Goal: Transaction & Acquisition: Purchase product/service

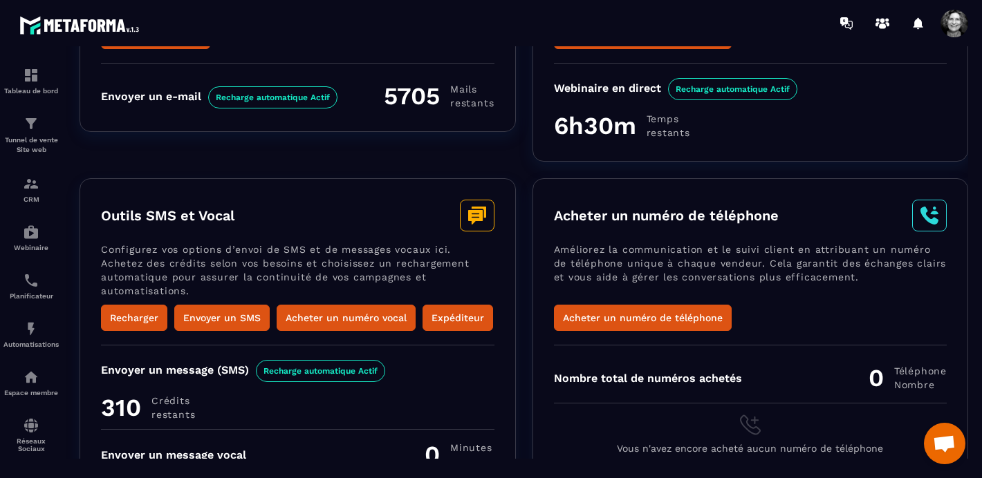
scroll to position [246, 0]
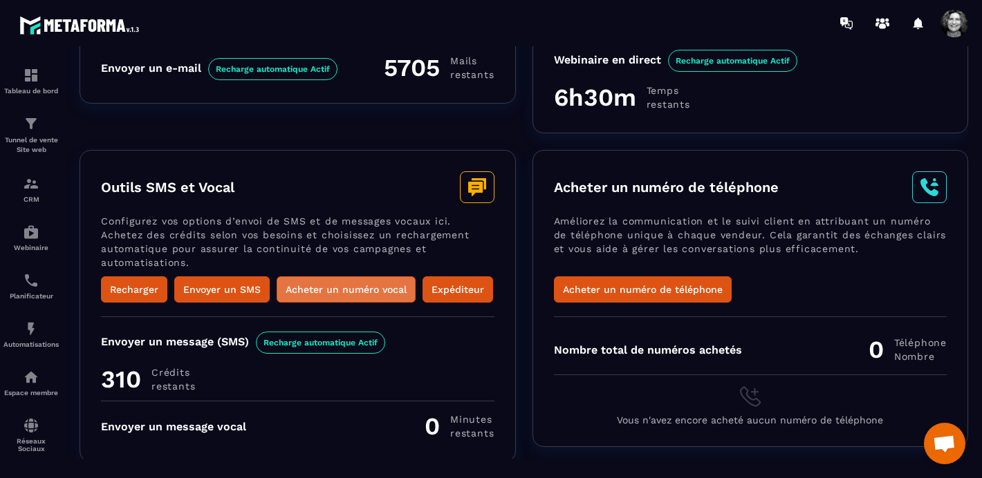
click at [365, 290] on button "Acheter un numéro vocal" at bounding box center [346, 290] width 139 height 26
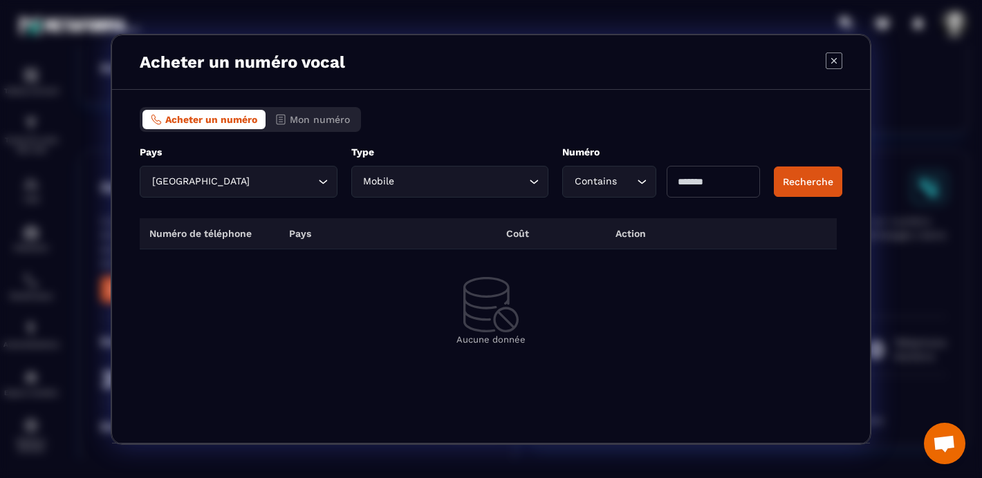
click at [355, 221] on th "Pays" at bounding box center [333, 233] width 109 height 31
click at [332, 233] on th "Pays" at bounding box center [333, 233] width 109 height 31
click at [707, 180] on input "Modal window" at bounding box center [712, 182] width 93 height 32
click at [814, 183] on button "Recherche" at bounding box center [808, 182] width 68 height 30
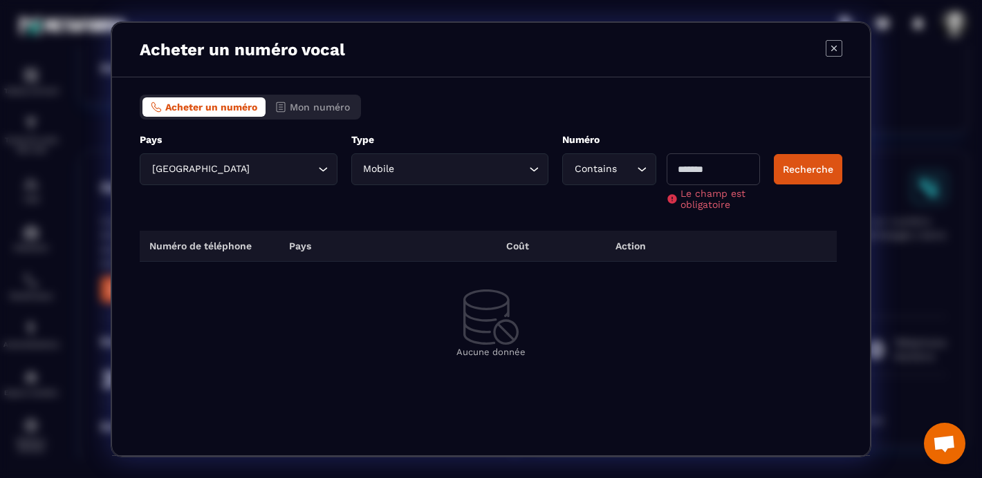
click at [695, 172] on input "Modal window" at bounding box center [712, 169] width 93 height 32
type input "**"
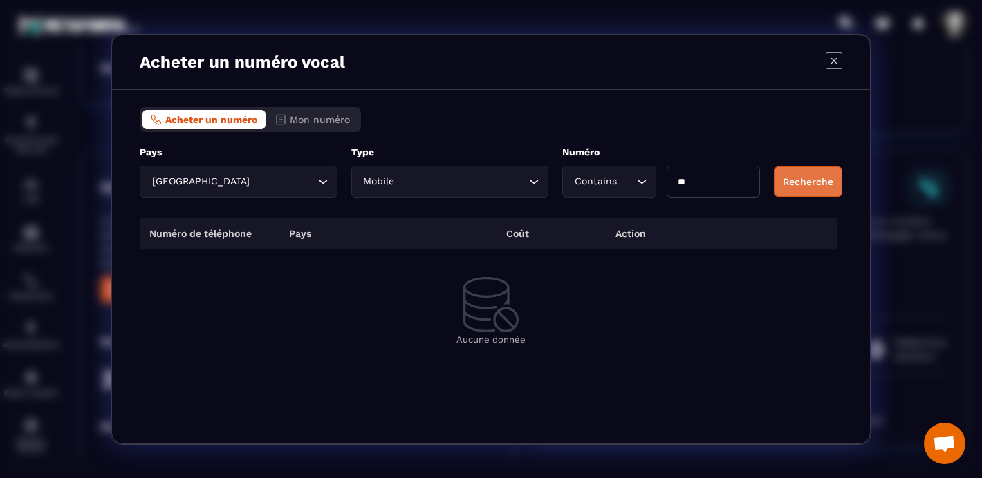
click at [817, 171] on button "Recherche" at bounding box center [808, 182] width 68 height 30
click at [800, 181] on button "Recherche" at bounding box center [808, 182] width 68 height 30
click at [698, 182] on input "**" at bounding box center [712, 182] width 93 height 32
click at [321, 119] on span "Mon numéro" at bounding box center [320, 119] width 60 height 11
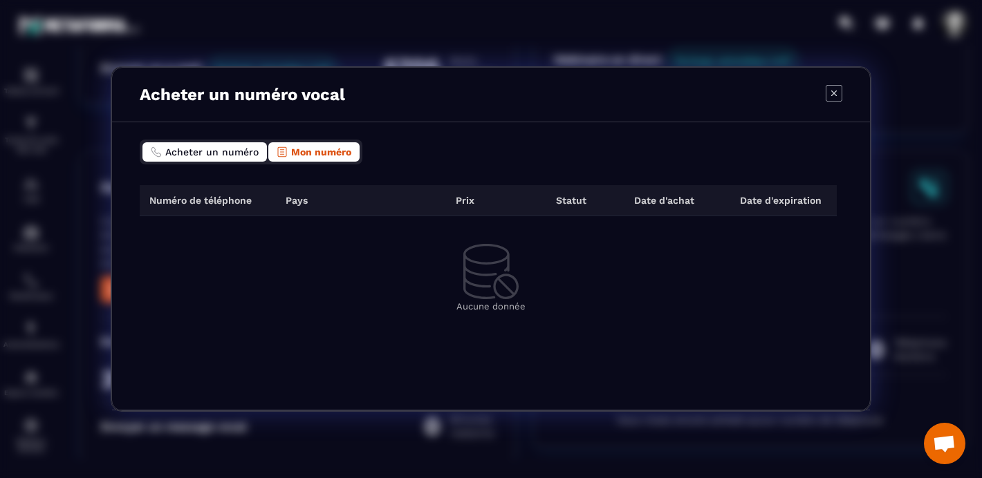
click at [218, 150] on span "Acheter un numéro" at bounding box center [211, 152] width 93 height 11
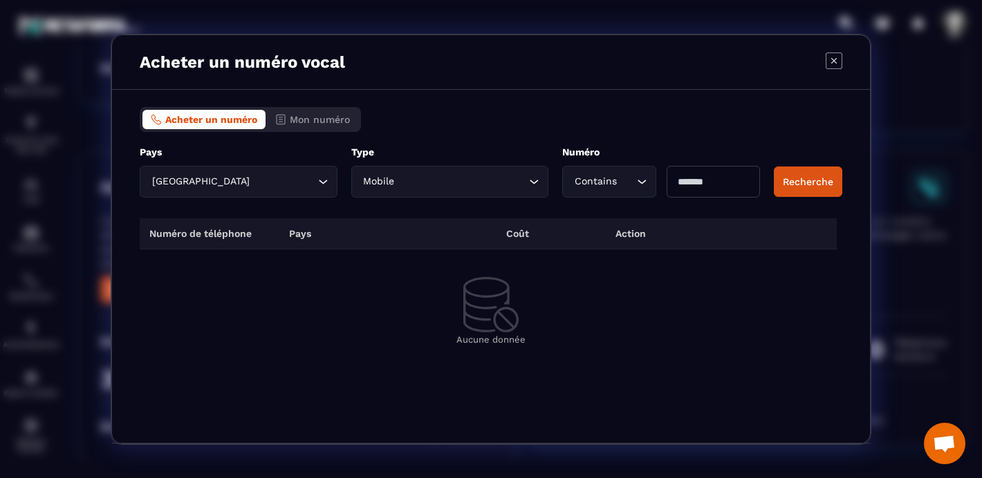
click at [324, 183] on icon "Search for option" at bounding box center [323, 182] width 8 height 4
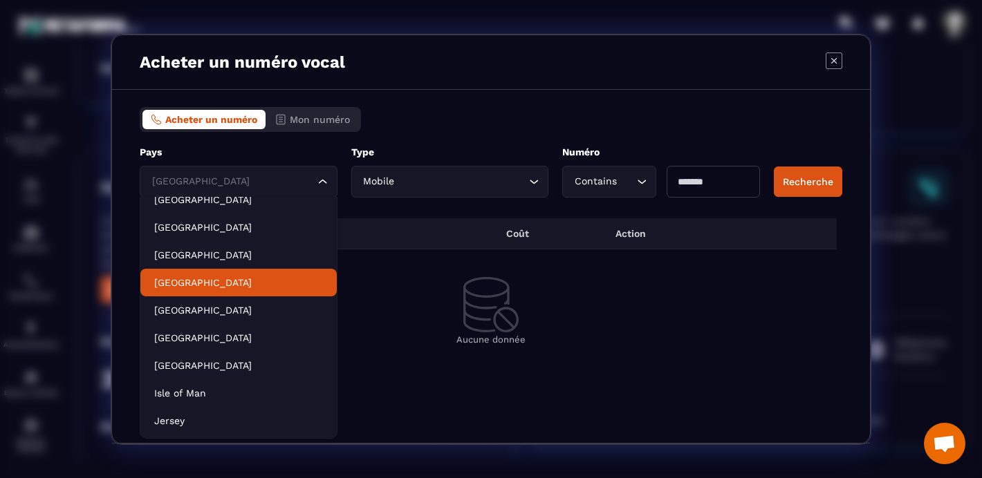
scroll to position [294, 0]
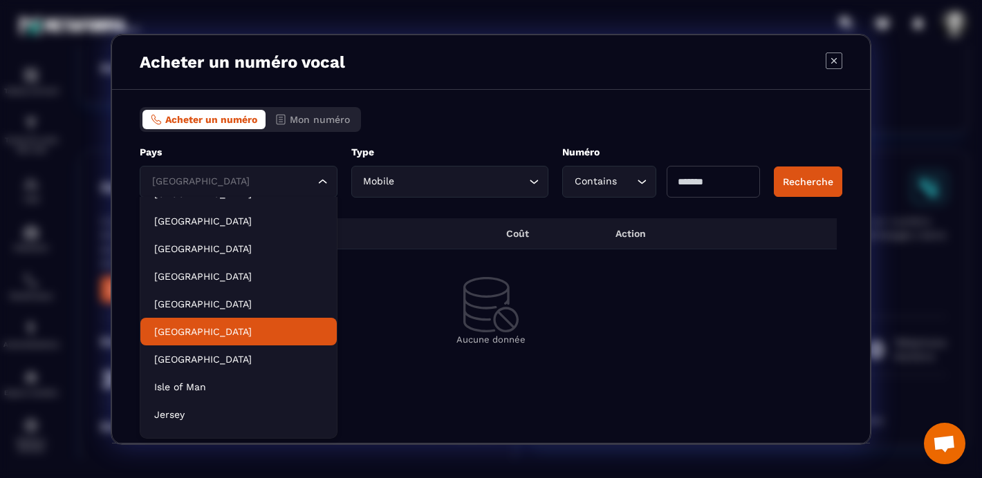
click at [222, 336] on p "[GEOGRAPHIC_DATA]" at bounding box center [238, 332] width 169 height 14
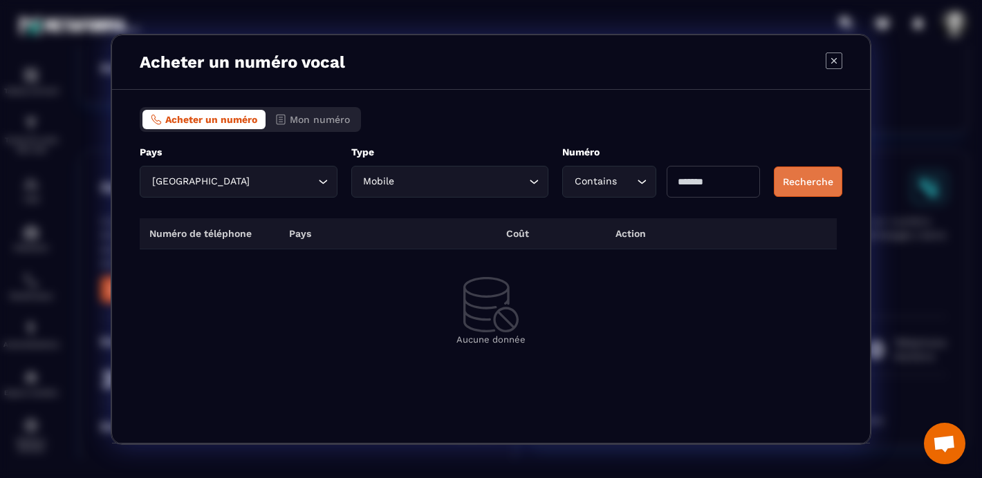
click at [812, 182] on button "Recherche" at bounding box center [808, 182] width 68 height 30
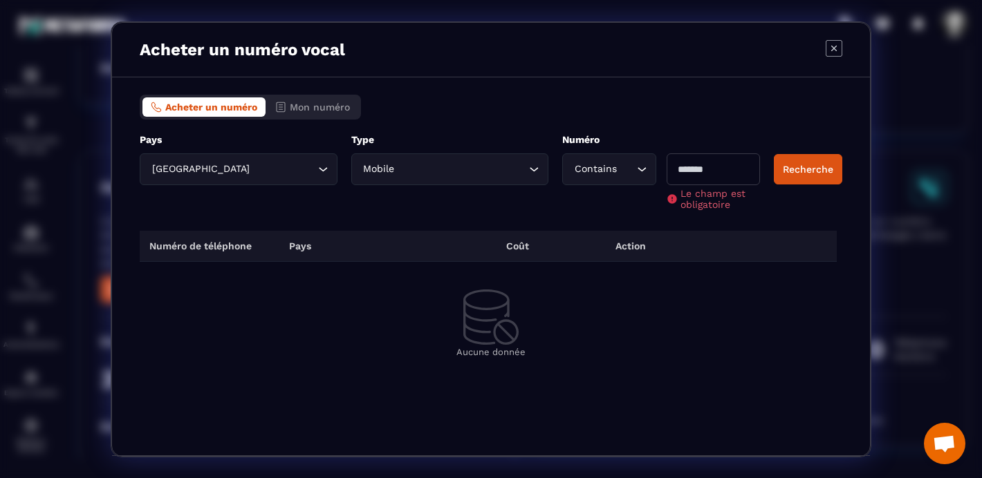
click at [693, 171] on input "Modal window" at bounding box center [712, 169] width 93 height 32
click at [720, 171] on input "Modal window" at bounding box center [712, 169] width 93 height 32
type input "**"
click at [815, 169] on button "Recherche" at bounding box center [808, 169] width 68 height 30
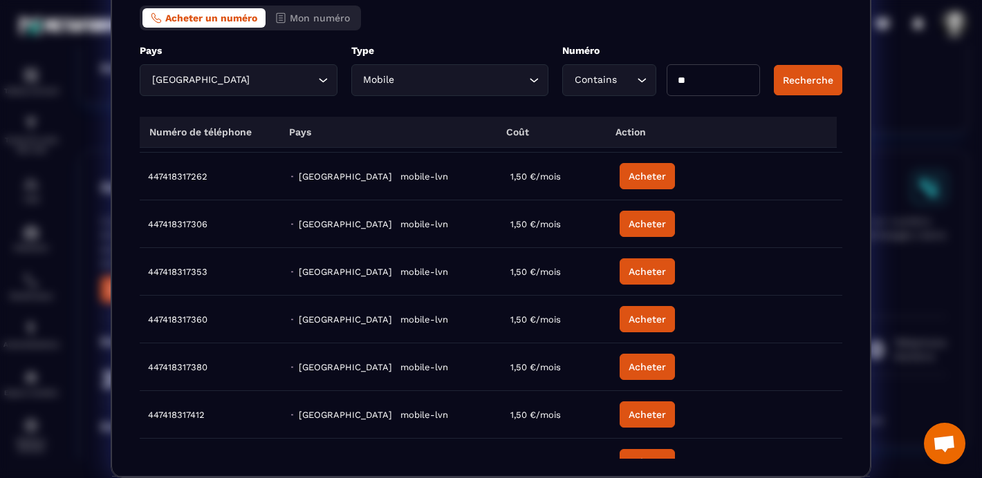
scroll to position [0, 0]
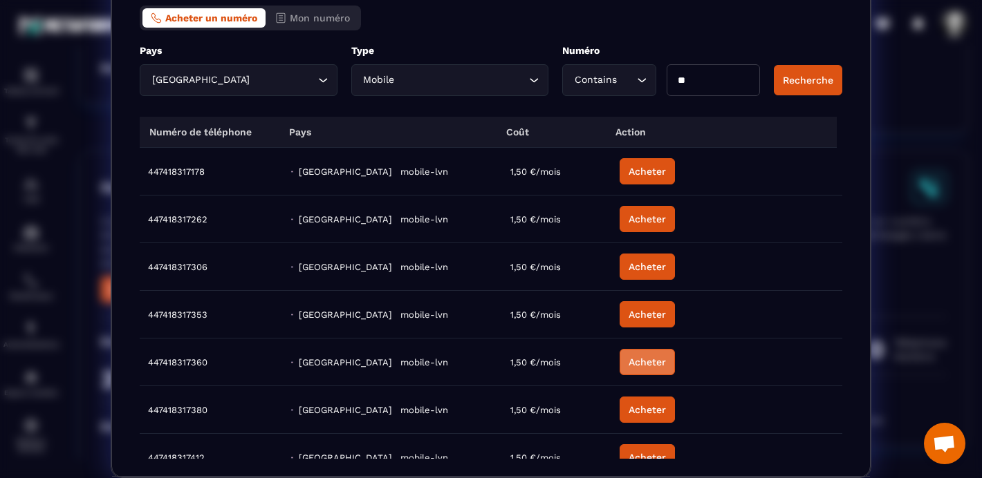
click at [646, 363] on button "Acheter" at bounding box center [646, 362] width 55 height 26
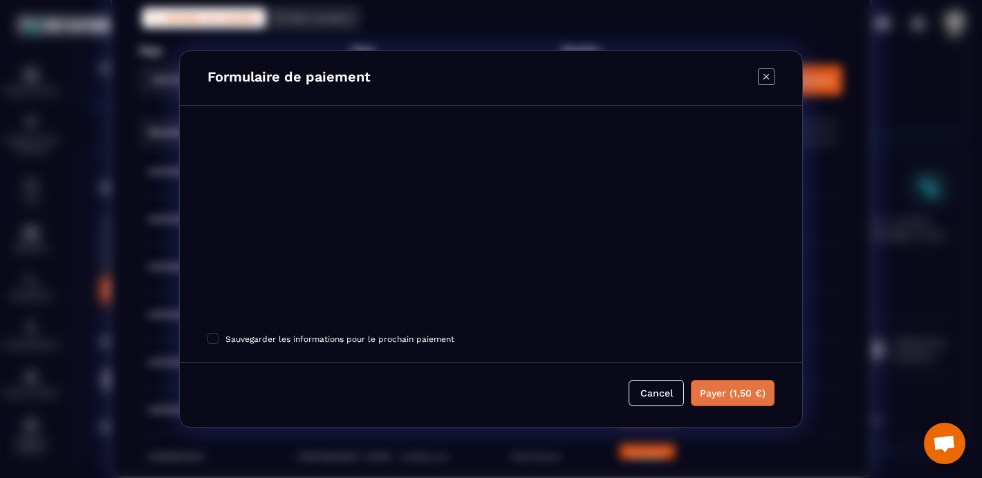
click at [735, 397] on button "Payer (1,50 €)" at bounding box center [733, 393] width 84 height 26
